Goal: Check status: Check status

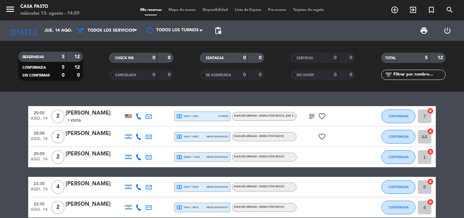
scroll to position [34, 0]
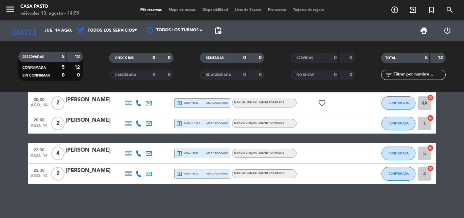
click at [301, 196] on div "20:00 [DATE] 2 [PERSON_NAME] 1 Visita local_atm visa * 1321 stripe NAKURI URINA…" at bounding box center [232, 155] width 464 height 126
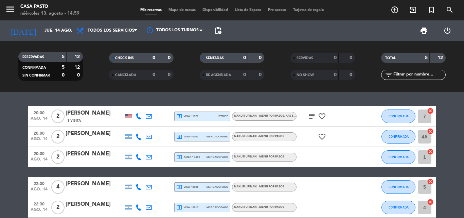
click at [324, 138] on icon "favorite_border" at bounding box center [322, 136] width 8 height 8
click at [322, 114] on icon "favorite_border" at bounding box center [322, 116] width 8 height 8
click at [313, 116] on icon "subject" at bounding box center [312, 116] width 8 height 8
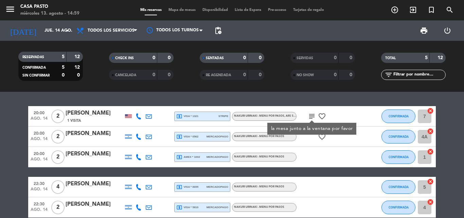
click at [314, 99] on div "20:00 [DATE] 2 [PERSON_NAME] 1 Visita local_atm visa * 1321 stripe NAKURI URINA…" at bounding box center [232, 155] width 464 height 126
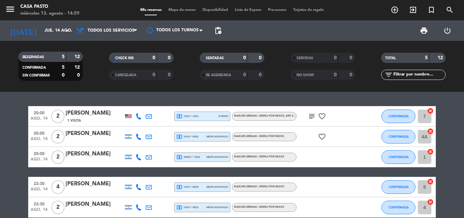
click at [200, 116] on div "local_atm visa * 1321 stripe" at bounding box center [202, 116] width 52 height 9
click at [197, 132] on div "local_atm visa * 0562 mercadopago" at bounding box center [202, 137] width 56 height 10
click at [202, 138] on div "local_atm visa * 0562 mercadopago" at bounding box center [202, 136] width 52 height 9
click at [197, 158] on span "local_atm amex * 1002" at bounding box center [188, 157] width 24 height 6
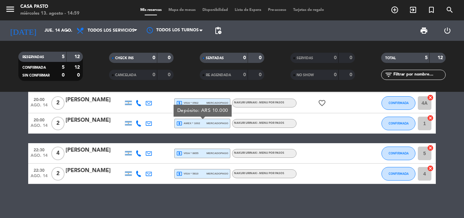
click at [201, 152] on div "local_atm visa * 8655 mercadopago" at bounding box center [202, 153] width 52 height 9
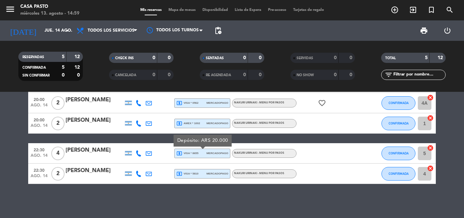
click at [202, 172] on div "local_atm visa * 5810 mercadopago" at bounding box center [202, 173] width 52 height 9
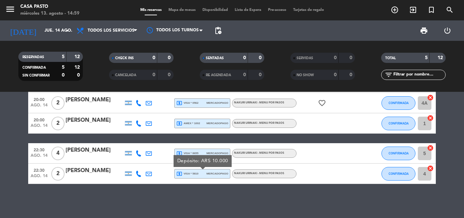
click at [206, 149] on div "local_atm visa * 8655 mercadopago" at bounding box center [202, 153] width 52 height 9
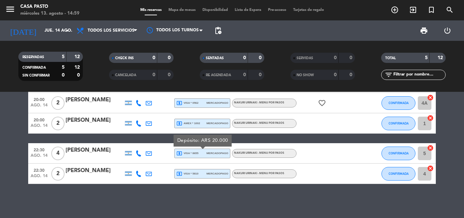
click at [195, 185] on div "20:00 [DATE] 2 [PERSON_NAME] 1 Visita local_atm visa * 1321 stripe NAKURI URINA…" at bounding box center [232, 155] width 464 height 126
